Goal: Navigation & Orientation: Find specific page/section

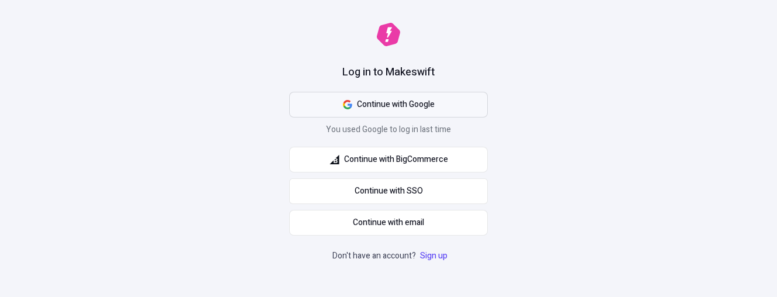
click at [451, 99] on button "Continue with Google" at bounding box center [388, 105] width 199 height 26
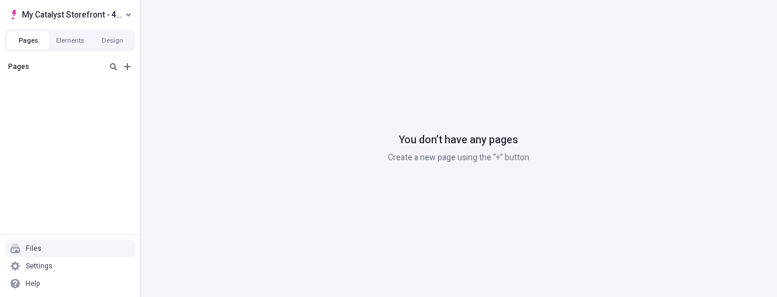
click at [126, 5] on div "My Catalyst Storefront - 4 (Dev)" at bounding box center [70, 12] width 140 height 25
click at [126, 12] on icon "Select site" at bounding box center [128, 14] width 5 height 5
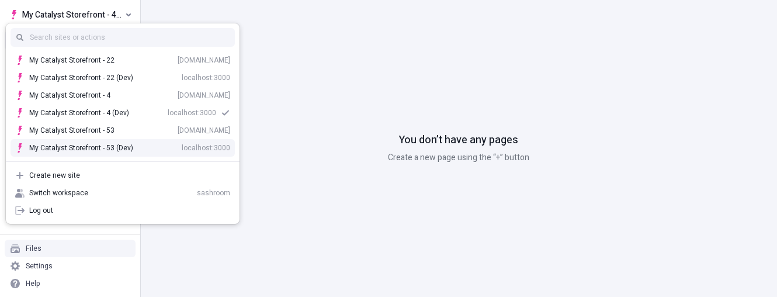
click at [140, 147] on div "My Catalyst Storefront - 53 (Dev) localhost:3000" at bounding box center [129, 147] width 201 height 9
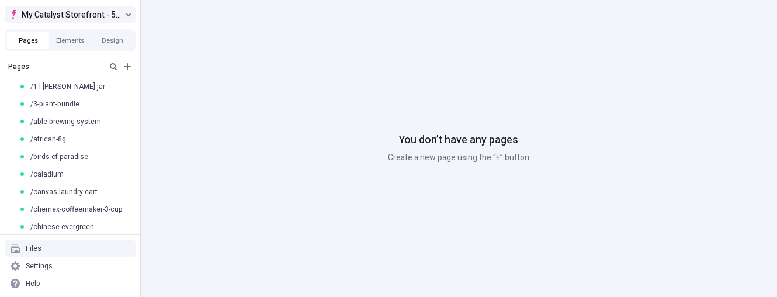
click at [70, 13] on span "My Catalyst Storefront - 53 (Dev)" at bounding box center [72, 15] width 101 height 14
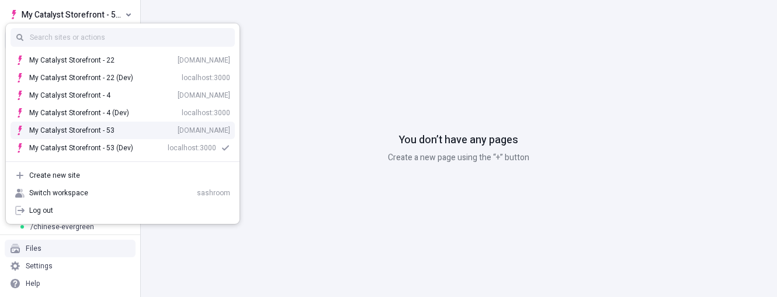
click at [178, 131] on div "store-sh8qjyjjfe-1789004.catalyst-sandbox-vercel.store" at bounding box center [204, 130] width 53 height 9
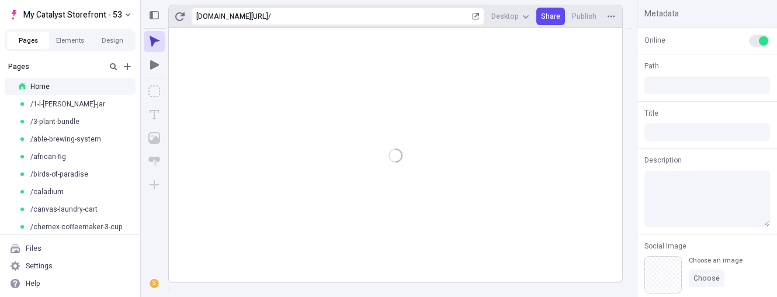
type input "/"
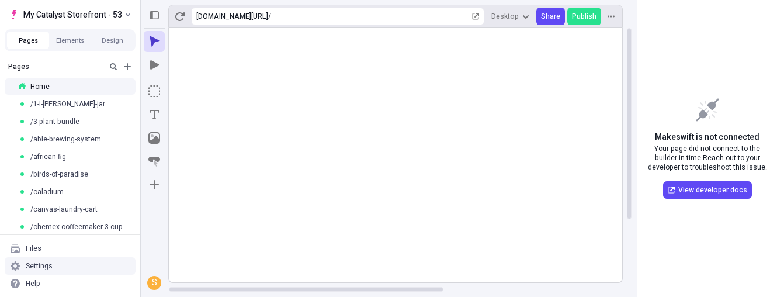
click at [60, 263] on div "Settings" at bounding box center [70, 266] width 131 height 18
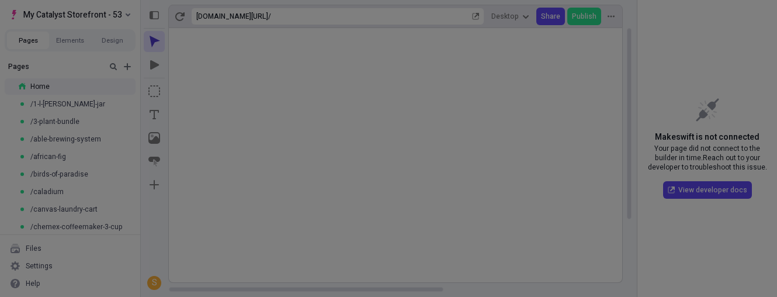
click at [53, 276] on div "Site Site Host Domains Locales Redirects Workspace Workspace Users Plans Billin…" at bounding box center [388, 148] width 777 height 297
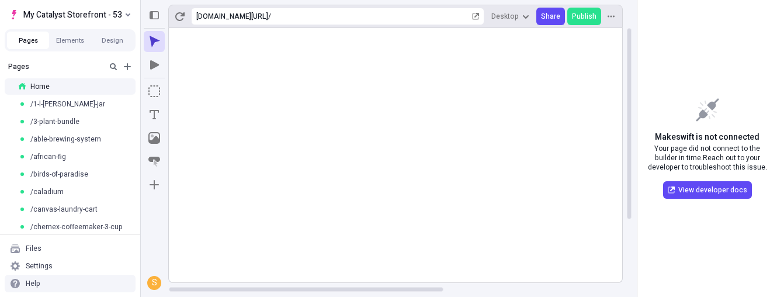
click at [50, 284] on div "Help" at bounding box center [70, 284] width 131 height 18
click at [93, 254] on div "Copy diagnostics" at bounding box center [91, 259] width 89 height 18
